Goal: Check status: Check status

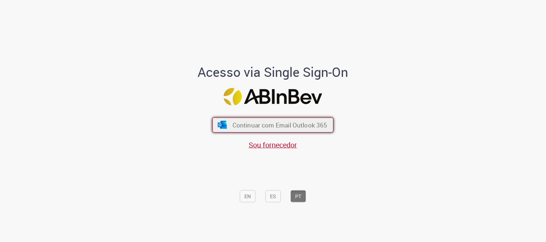
click at [297, 132] on button "Continuar com Email Outlook 365" at bounding box center [272, 125] width 121 height 15
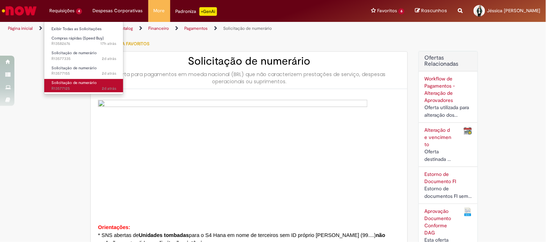
click at [89, 79] on link "Solicitação de numerário 2d atrás 2 dias atrás R13577125" at bounding box center [83, 85] width 79 height 13
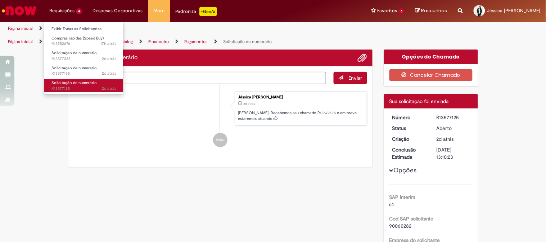
click at [91, 80] on span "Solicitação de numerário" at bounding box center [73, 82] width 45 height 5
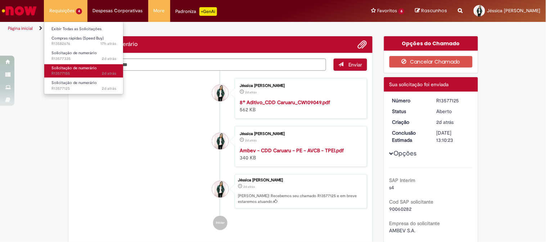
click at [96, 65] on link "Solicitação de numerário 2d atrás 2 dias atrás R13577155" at bounding box center [83, 70] width 79 height 13
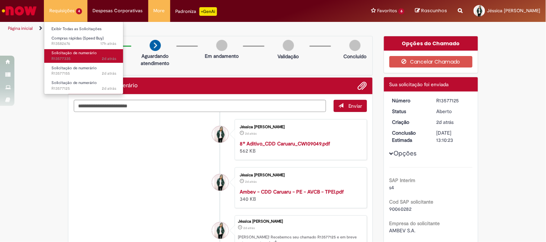
click at [100, 54] on link "Solicitação de numerário 2d atrás 2 dias atrás R13577335" at bounding box center [83, 55] width 79 height 13
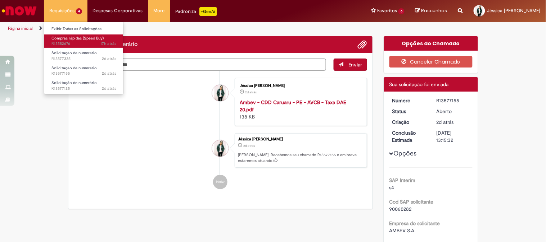
click at [100, 45] on span "17h atrás 17 horas atrás R13582676" at bounding box center [83, 44] width 65 height 6
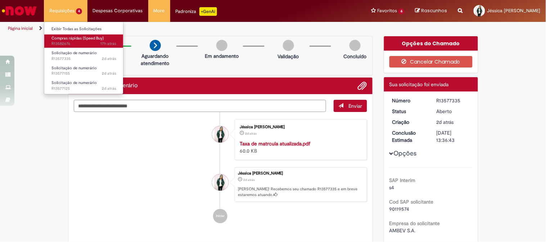
click at [76, 44] on span "17h atrás 17 horas atrás R13582676" at bounding box center [83, 44] width 65 height 6
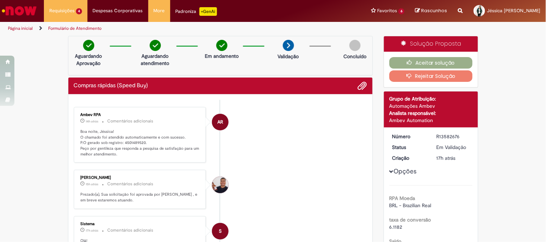
click at [126, 141] on p "Boa noite, Jéssica! O chamado foi atendido automaticamente e com sucesso. P.O g…" at bounding box center [141, 143] width 120 height 28
click at [129, 142] on p "Boa noite, Jéssica! O chamado foi atendido automaticamente e com sucesso. P.O g…" at bounding box center [141, 143] width 120 height 28
click at [129, 146] on p "Boa noite, Jéssica! O chamado foi atendido automaticamente e com sucesso. P.O g…" at bounding box center [141, 143] width 120 height 28
click at [130, 145] on p "Boa noite, Jéssica! O chamado foi atendido automaticamente e com sucesso. P.O g…" at bounding box center [141, 143] width 120 height 28
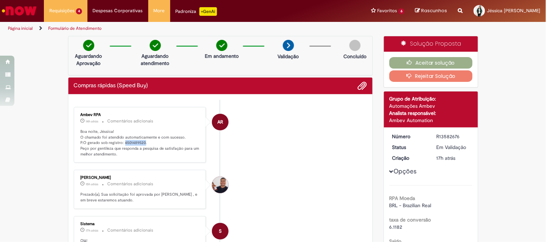
click at [130, 145] on p "Boa noite, Jéssica! O chamado foi atendido automaticamente e com sucesso. P.O g…" at bounding box center [141, 143] width 120 height 28
copy p "4501489520"
click at [430, 59] on button "Aceitar solução" at bounding box center [430, 63] width 83 height 12
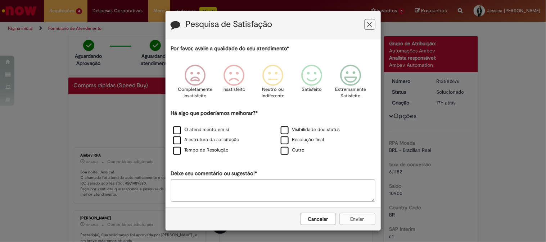
click at [213, 126] on div "O atendimento em si" at bounding box center [219, 130] width 106 height 9
click at [195, 142] on label "A estrutura da solicitação" at bounding box center [206, 140] width 67 height 7
click at [173, 154] on label "Tempo de Resolução" at bounding box center [201, 150] width 56 height 7
click at [177, 132] on label "O atendimento em si" at bounding box center [201, 130] width 56 height 7
click at [317, 77] on icon "Feedback" at bounding box center [311, 76] width 27 height 22
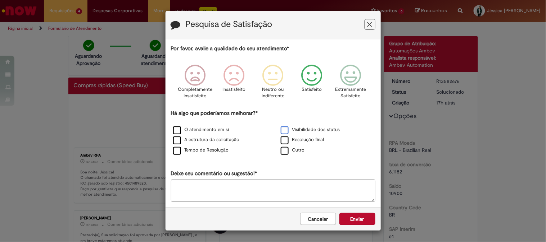
click at [292, 130] on label "Visibilidade dos status" at bounding box center [310, 130] width 59 height 7
click at [291, 141] on label "Resolução final" at bounding box center [303, 140] width 44 height 7
drag, startPoint x: 351, startPoint y: 218, endPoint x: 355, endPoint y: 221, distance: 5.1
click at [352, 218] on button "Enviar" at bounding box center [357, 219] width 36 height 12
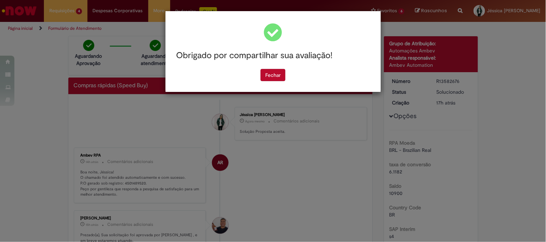
drag, startPoint x: 276, startPoint y: 77, endPoint x: 270, endPoint y: 81, distance: 7.2
click at [275, 77] on button "Fechar" at bounding box center [272, 75] width 25 height 12
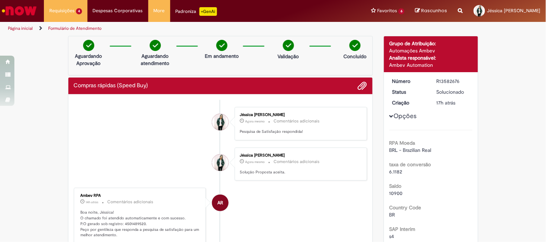
click at [130, 223] on p "Boa noite, Jéssica! O chamado foi atendido automaticamente e com sucesso. P.O g…" at bounding box center [141, 224] width 120 height 28
copy p "4501489520"
